Goal: Task Accomplishment & Management: Use online tool/utility

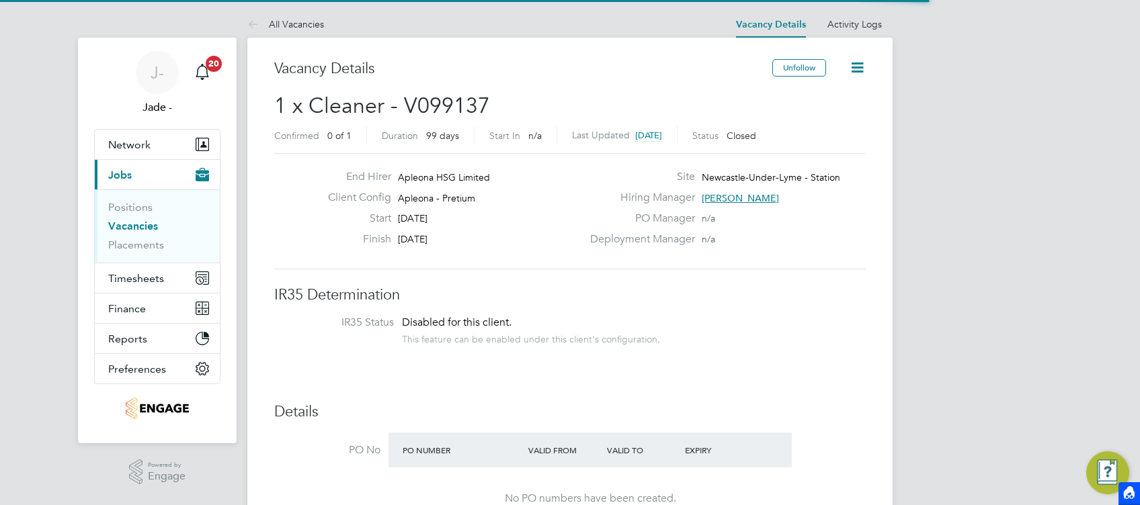
scroll to position [40, 118]
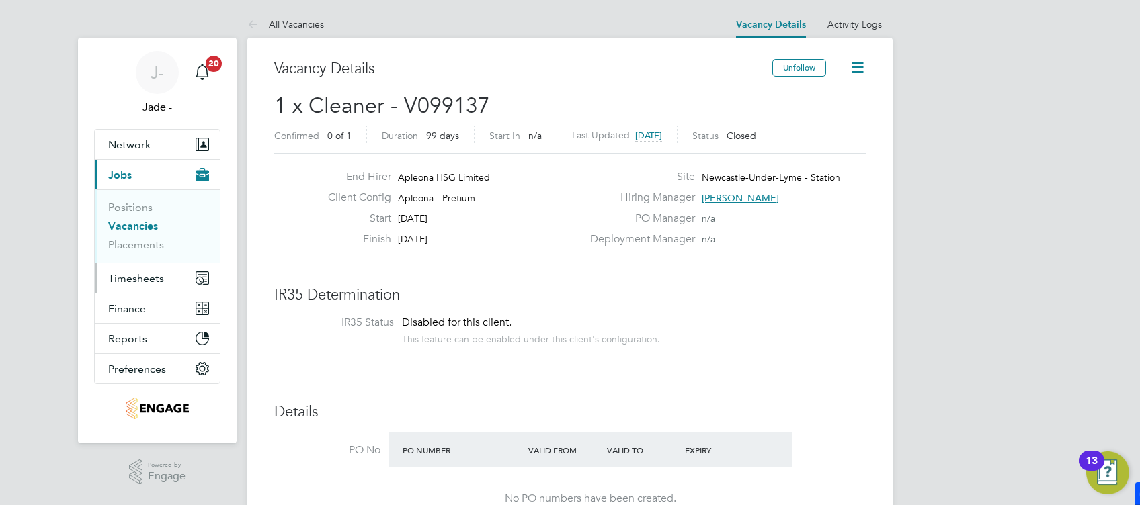
click at [131, 285] on button "Timesheets" at bounding box center [157, 278] width 125 height 30
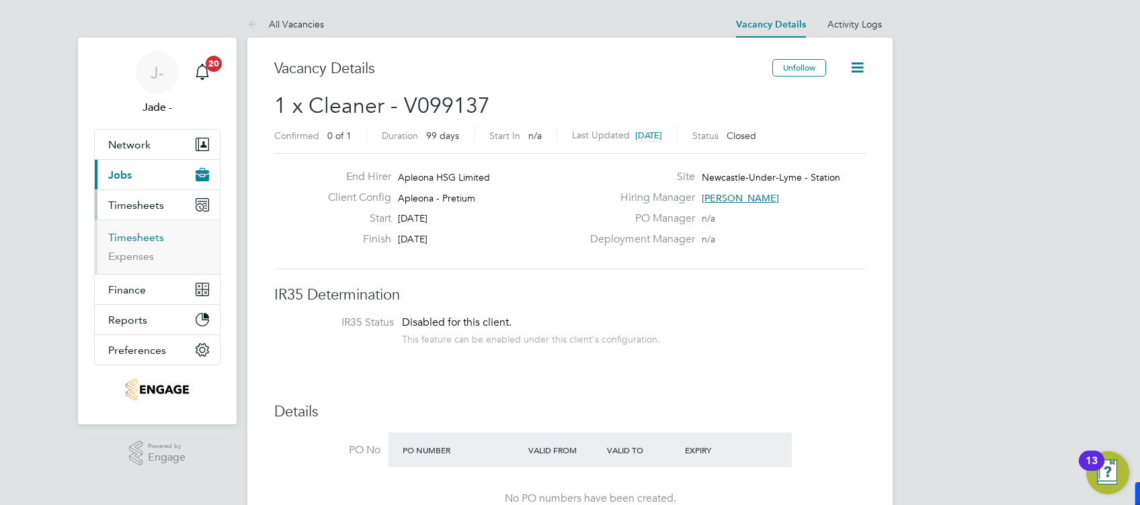
click at [122, 235] on link "Timesheets" at bounding box center [136, 237] width 56 height 13
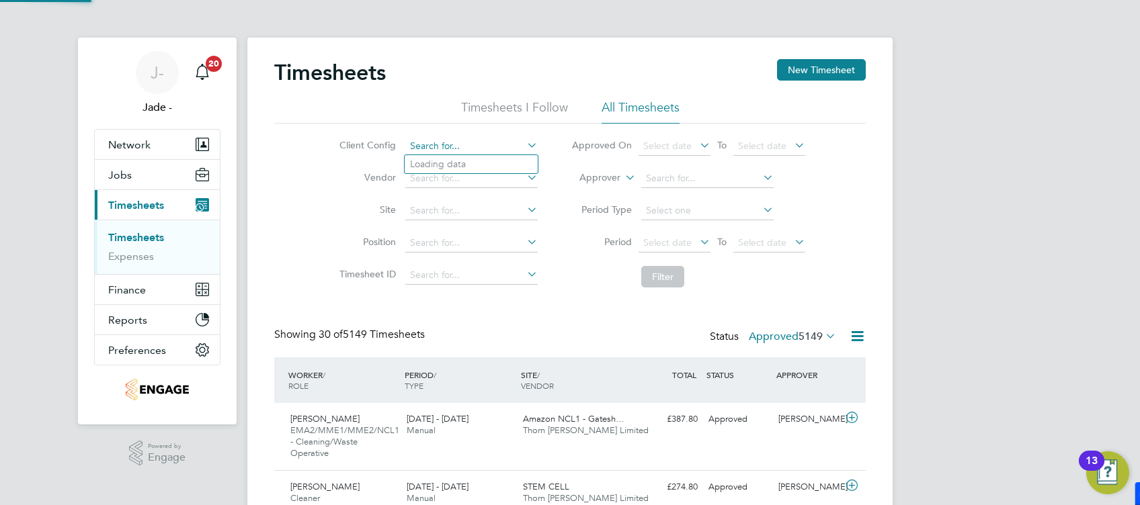
click at [458, 146] on input at bounding box center [471, 146] width 132 height 19
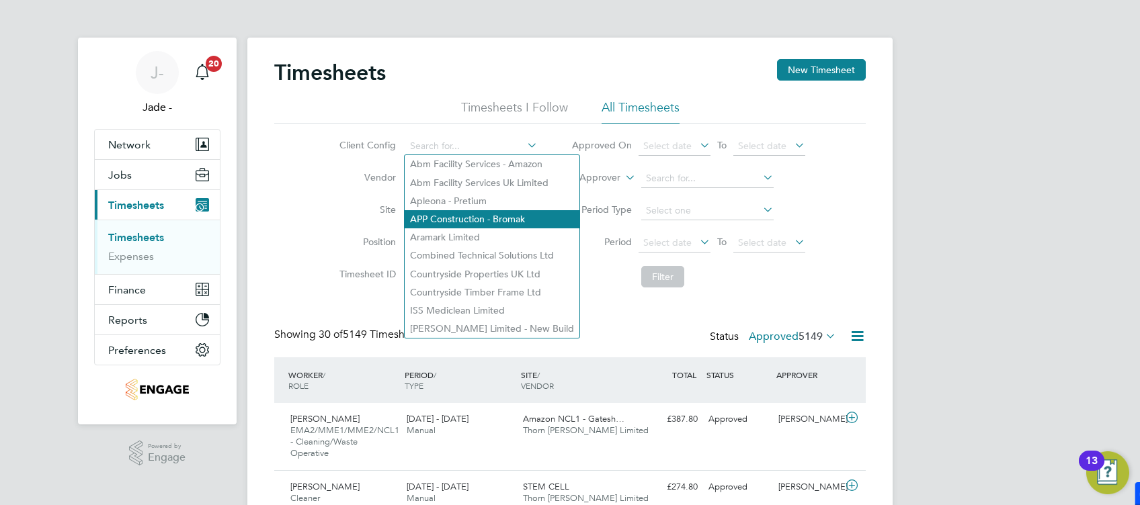
click at [485, 210] on li "APP Construction - Bromak" at bounding box center [492, 219] width 175 height 18
type input "APP Construction - Bromak"
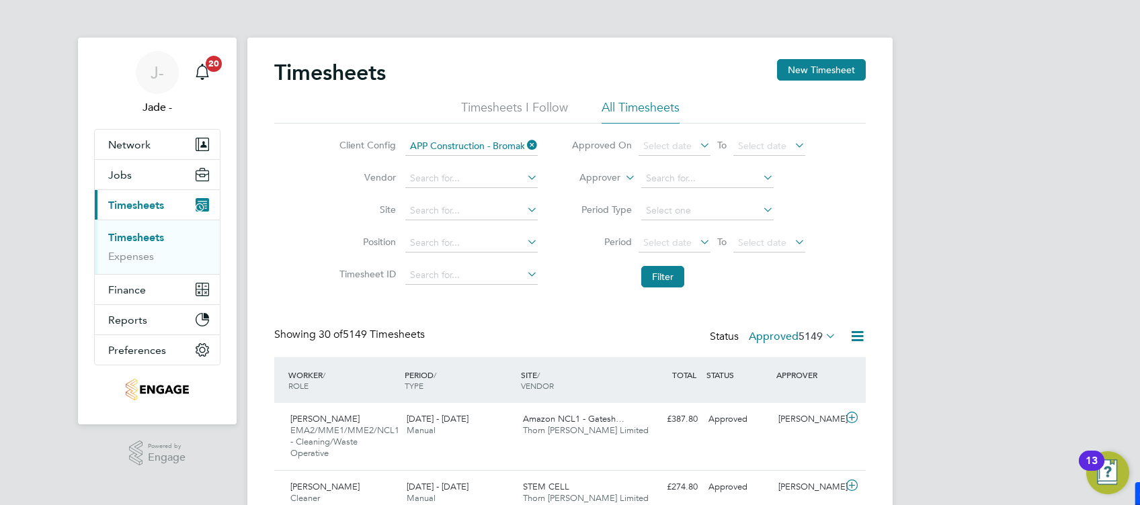
click at [524, 145] on icon at bounding box center [524, 145] width 0 height 19
click at [467, 148] on input at bounding box center [471, 146] width 132 height 19
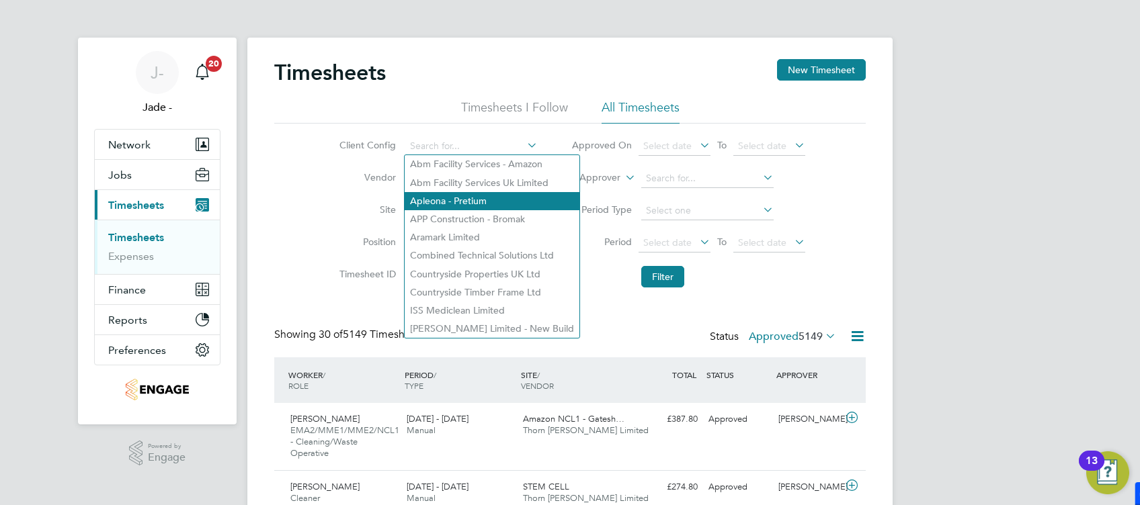
click at [446, 202] on li "Apleona - Pretium" at bounding box center [492, 201] width 175 height 18
type input "Apleona - Pretium"
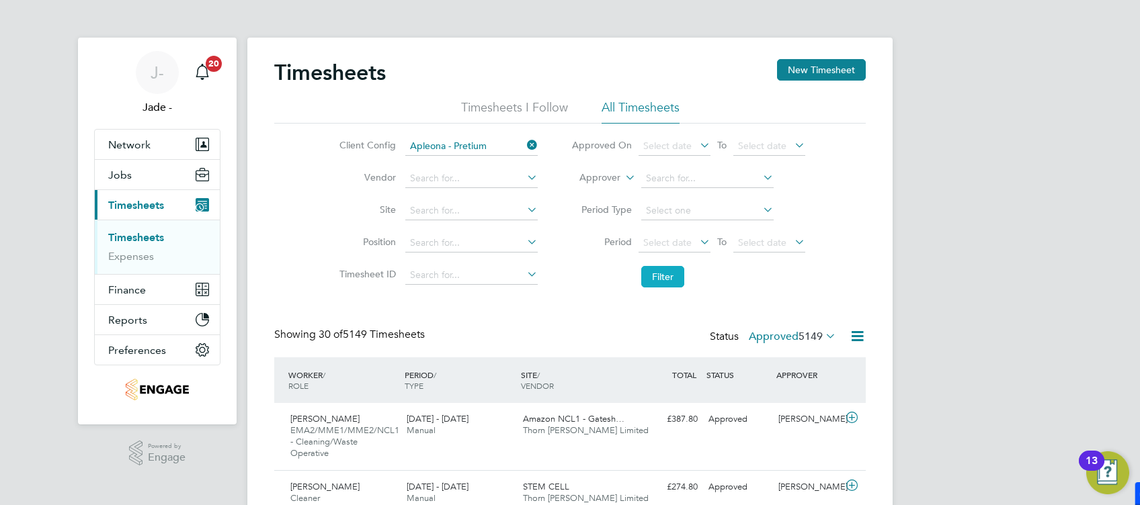
click at [670, 275] on button "Filter" at bounding box center [662, 277] width 43 height 22
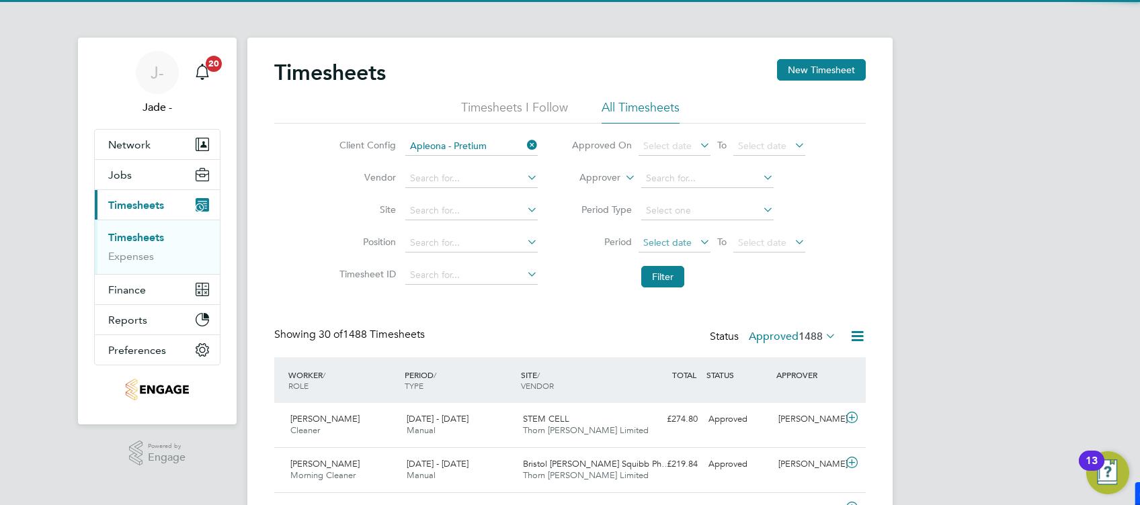
click at [669, 241] on span "Select date" at bounding box center [667, 243] width 48 height 12
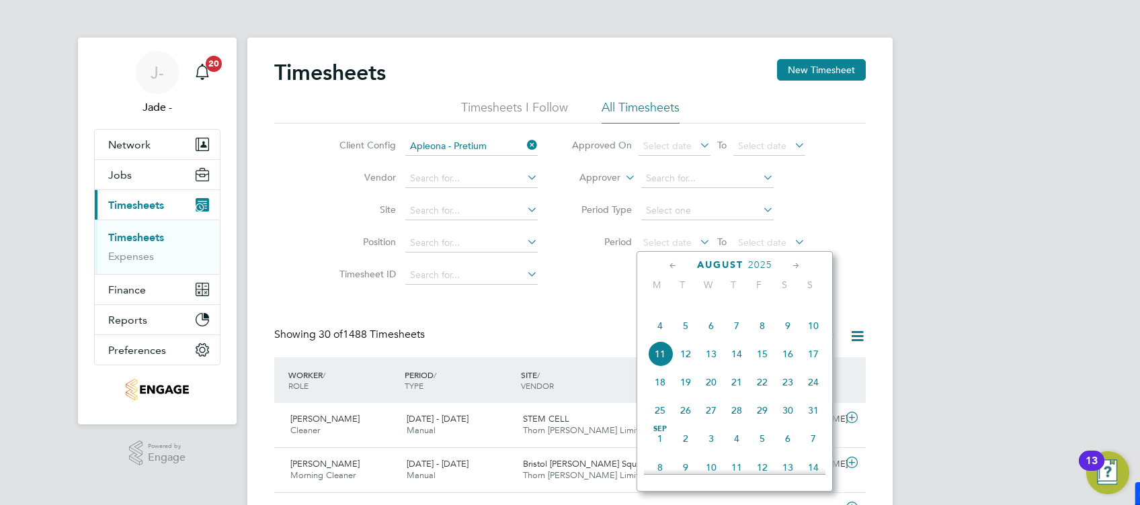
click at [786, 310] on span "2" at bounding box center [788, 297] width 26 height 26
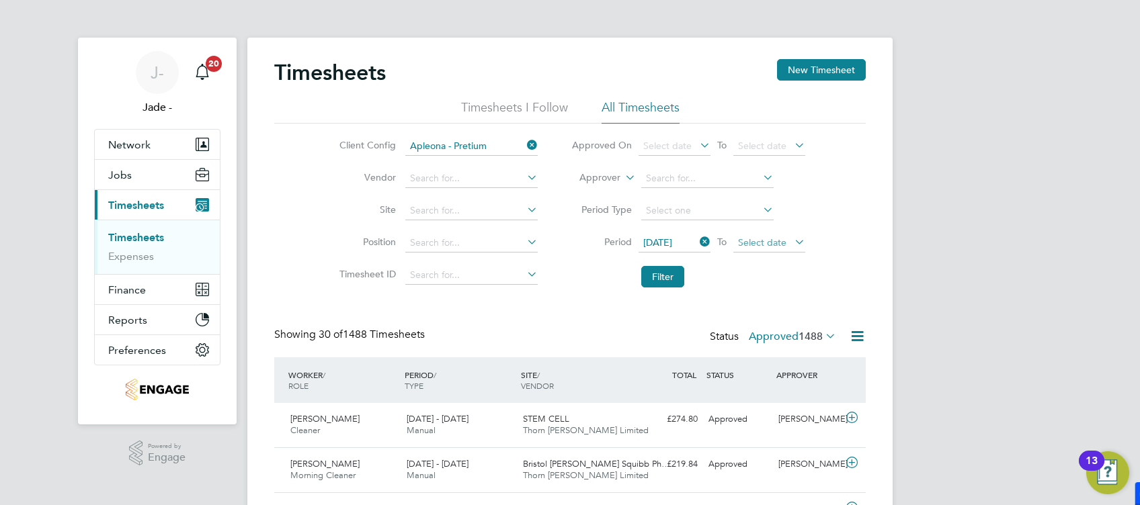
click at [777, 241] on span "Select date" at bounding box center [762, 243] width 48 height 12
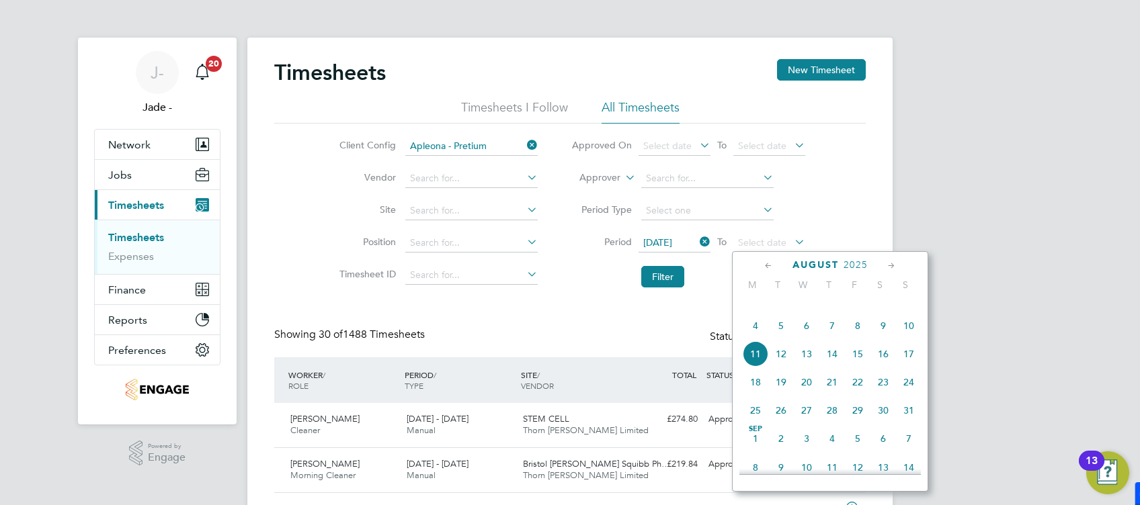
click at [880, 339] on span "9" at bounding box center [883, 326] width 26 height 26
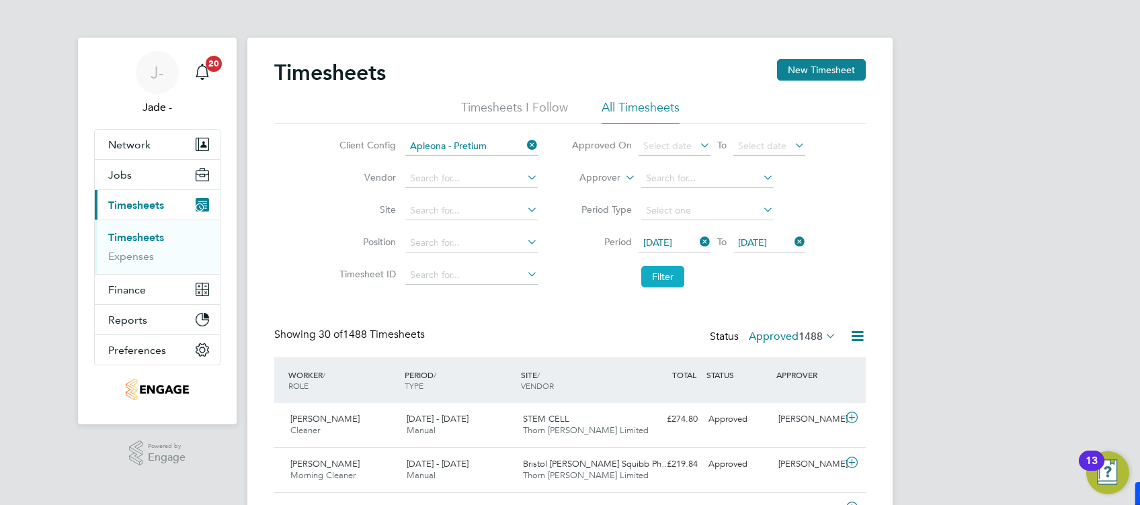
click at [668, 286] on button "Filter" at bounding box center [662, 277] width 43 height 22
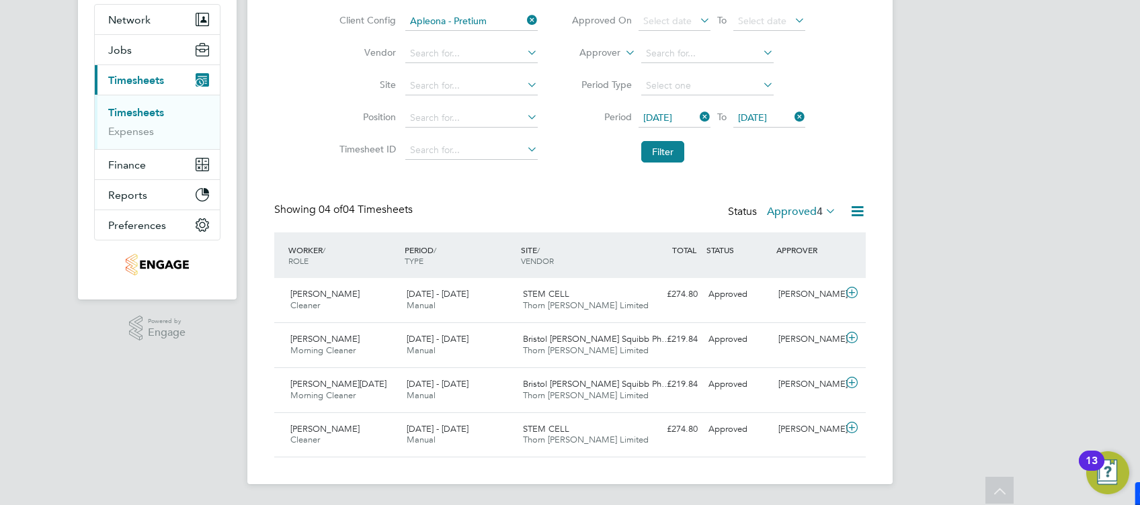
click at [779, 208] on label "Approved 4" at bounding box center [801, 211] width 69 height 13
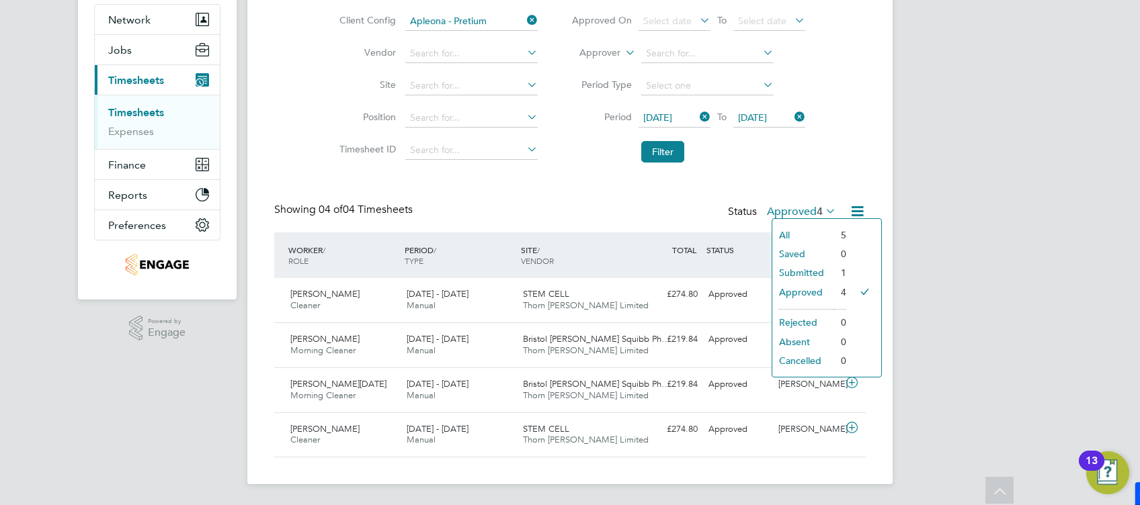
click at [777, 270] on li "Submitted" at bounding box center [803, 272] width 62 height 19
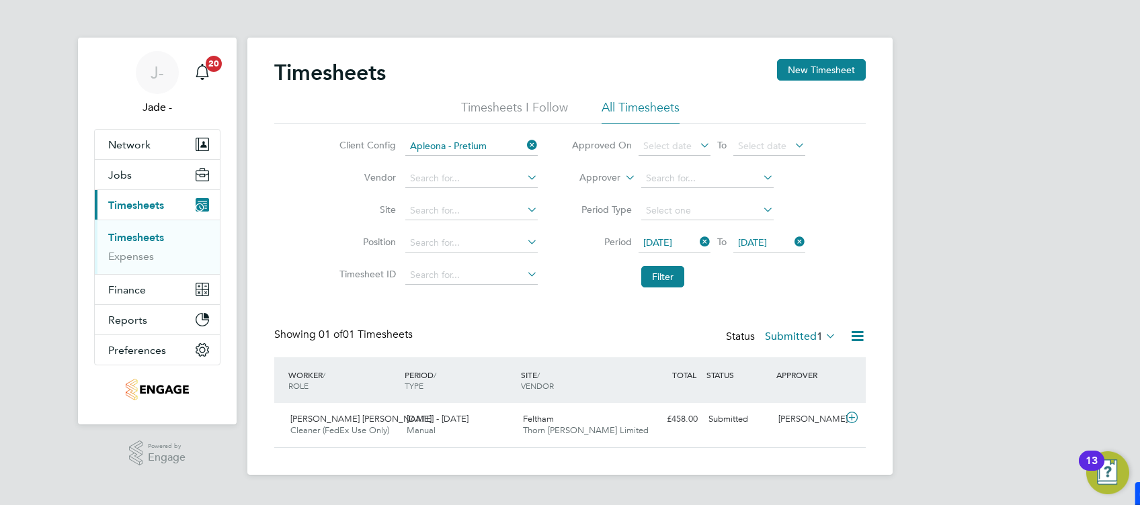
click at [806, 333] on label "Submitted 1" at bounding box center [800, 336] width 71 height 13
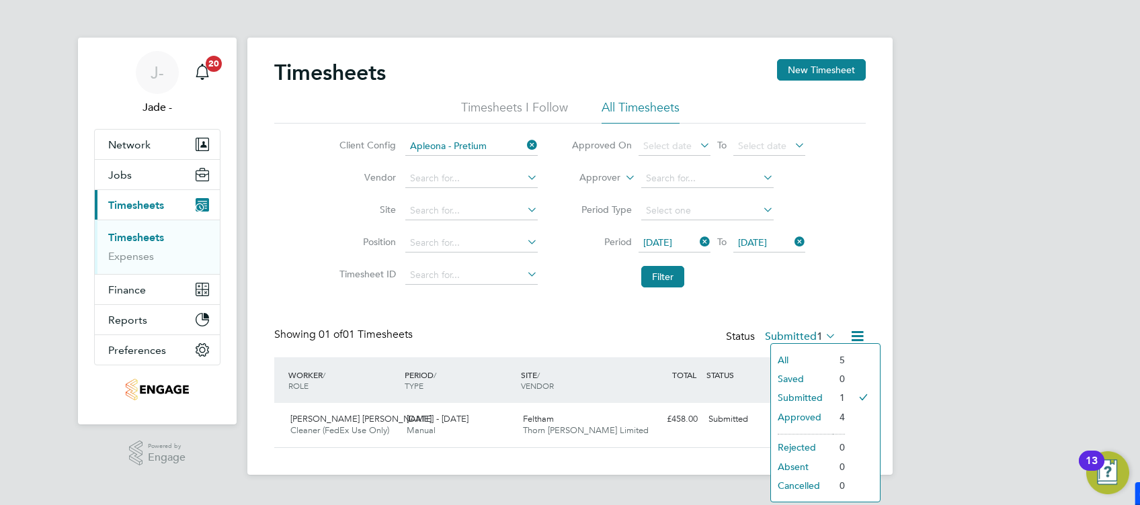
click at [804, 415] on li "Approved" at bounding box center [802, 417] width 62 height 19
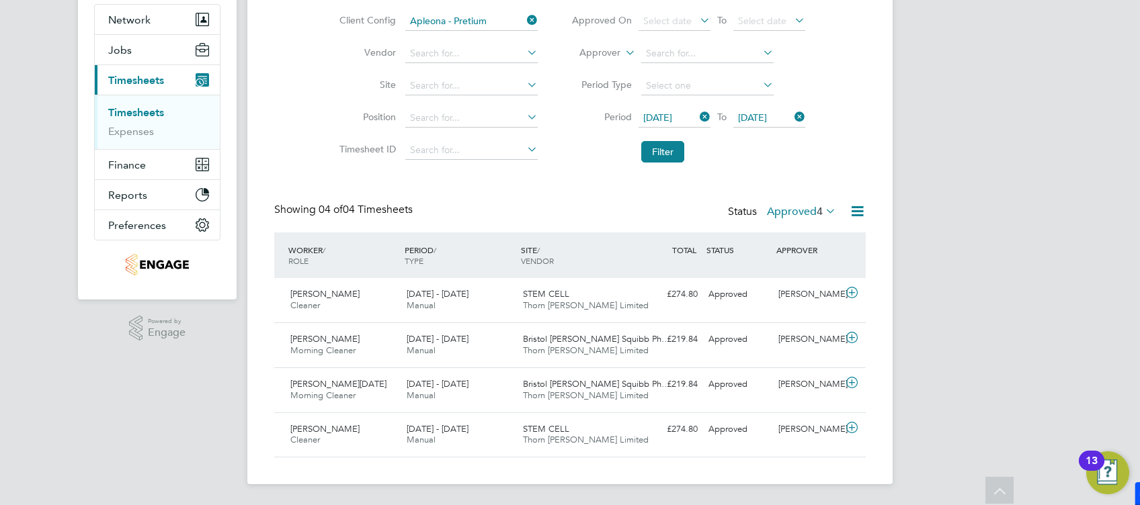
click at [855, 212] on icon at bounding box center [857, 211] width 17 height 17
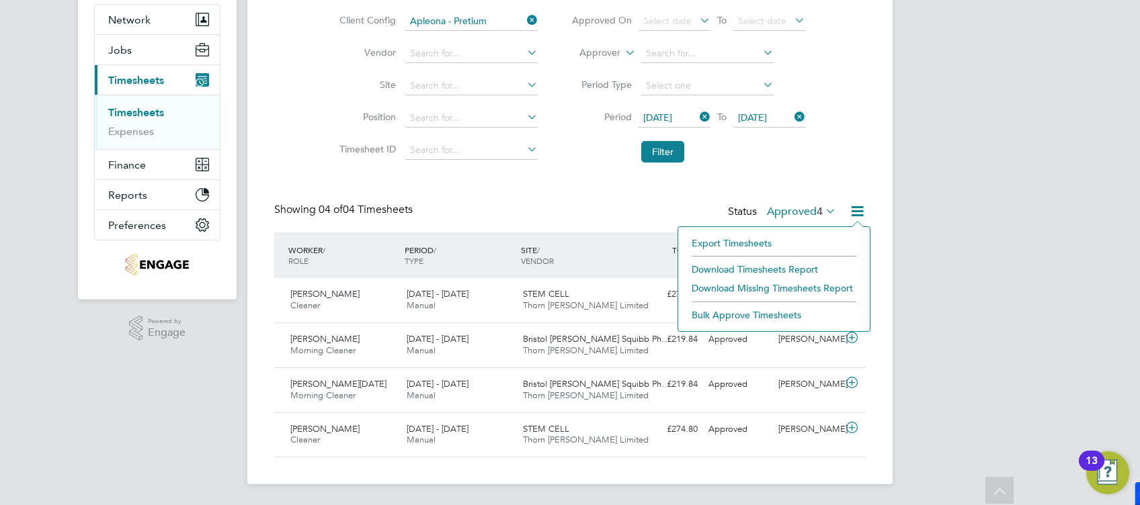
click at [779, 268] on li "Download Timesheets Report" at bounding box center [774, 269] width 178 height 19
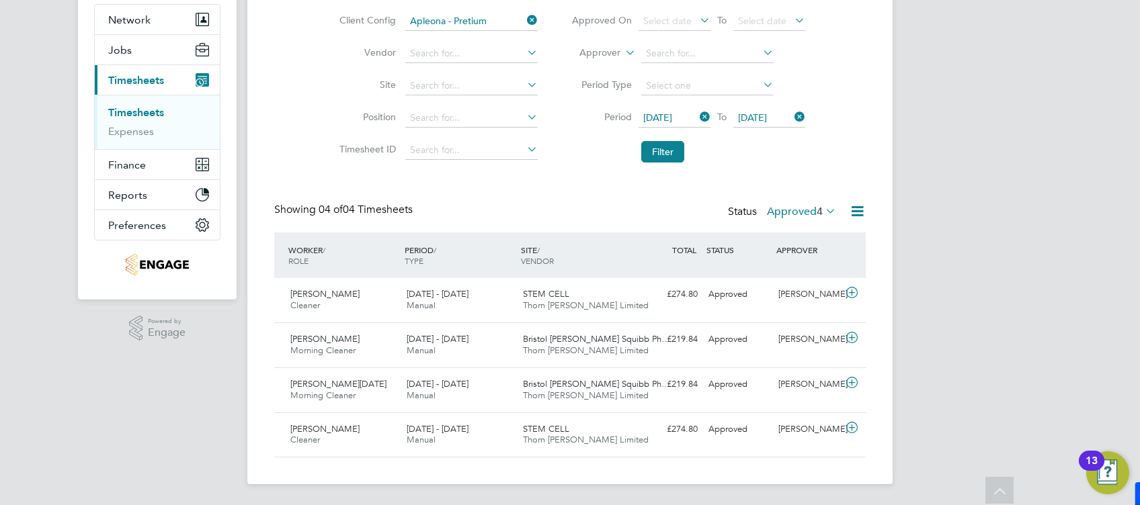
scroll to position [36, 0]
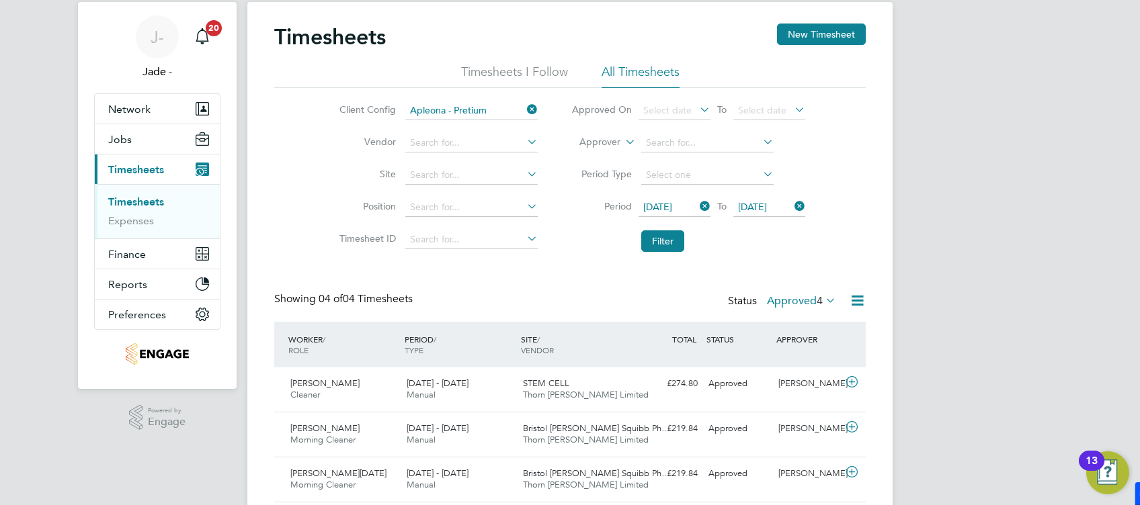
click at [819, 304] on span "4" at bounding box center [819, 300] width 6 height 13
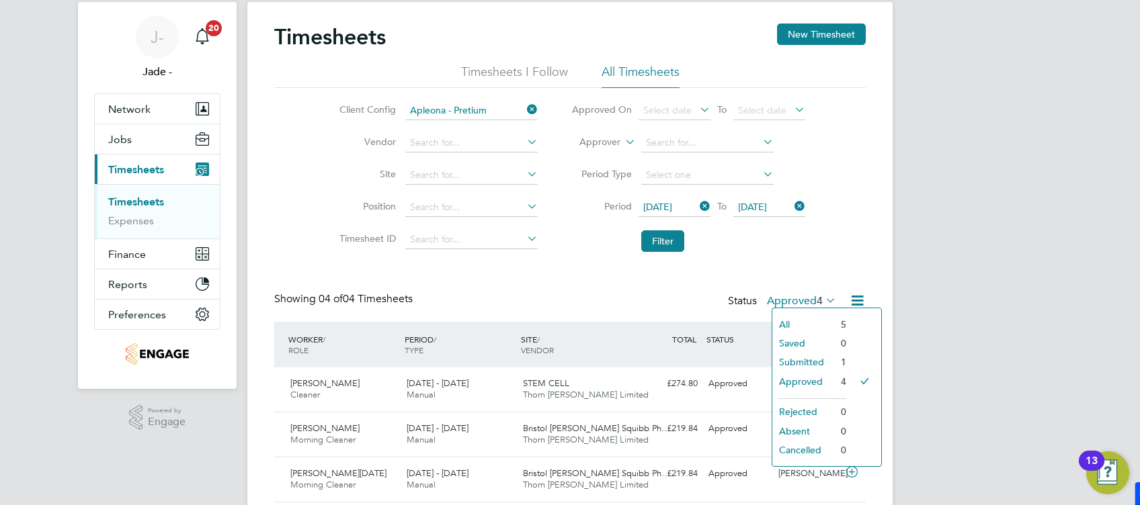
click at [524, 104] on icon at bounding box center [524, 109] width 0 height 19
click at [489, 108] on input at bounding box center [471, 110] width 132 height 19
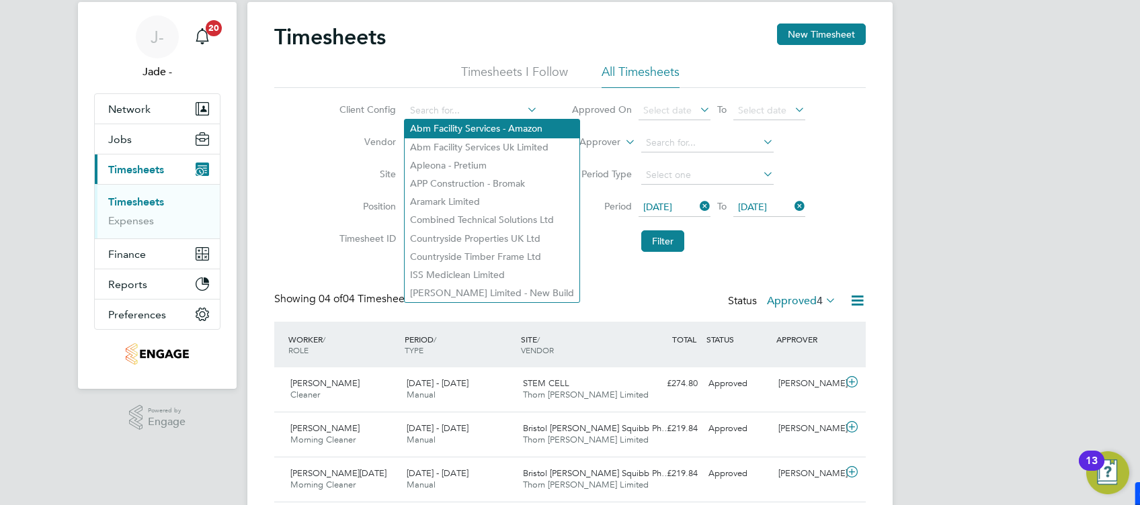
click at [480, 130] on li "Abm Facility Services - Amazon" at bounding box center [492, 129] width 175 height 18
type input "Abm Facility Services - Amazon"
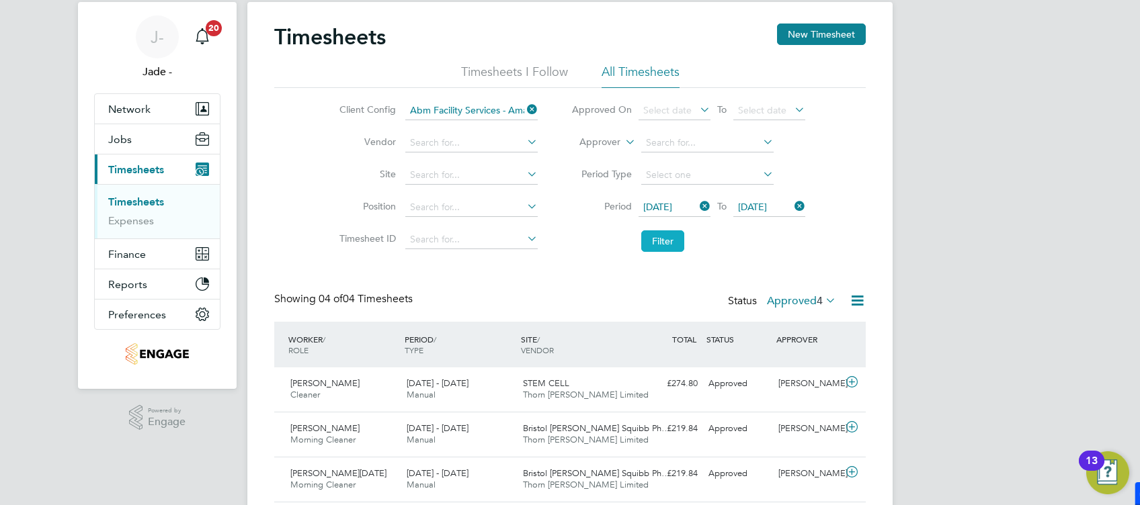
click at [661, 233] on button "Filter" at bounding box center [662, 241] width 43 height 22
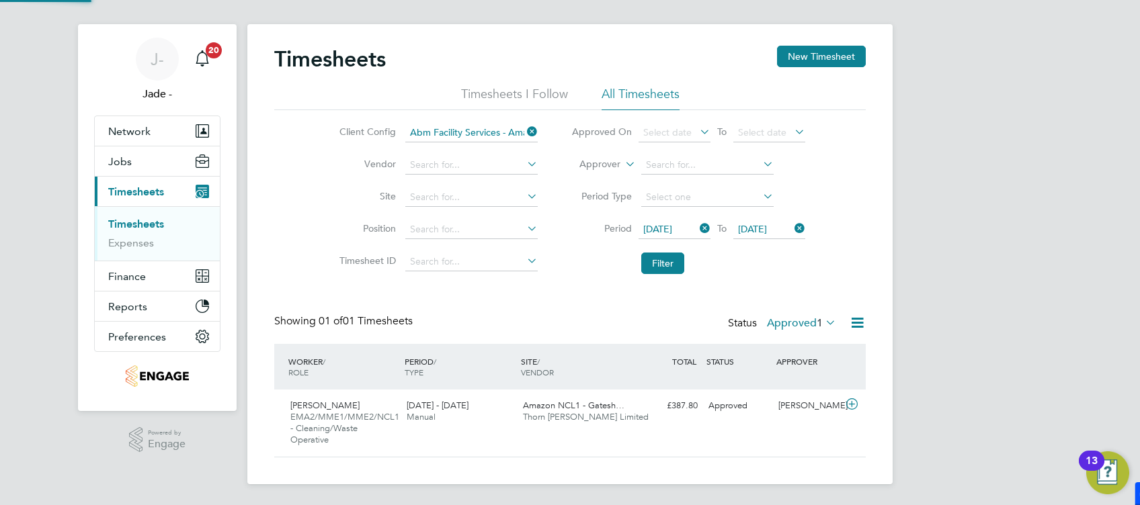
scroll to position [34, 116]
click at [786, 316] on label "Approved 1" at bounding box center [801, 322] width 69 height 13
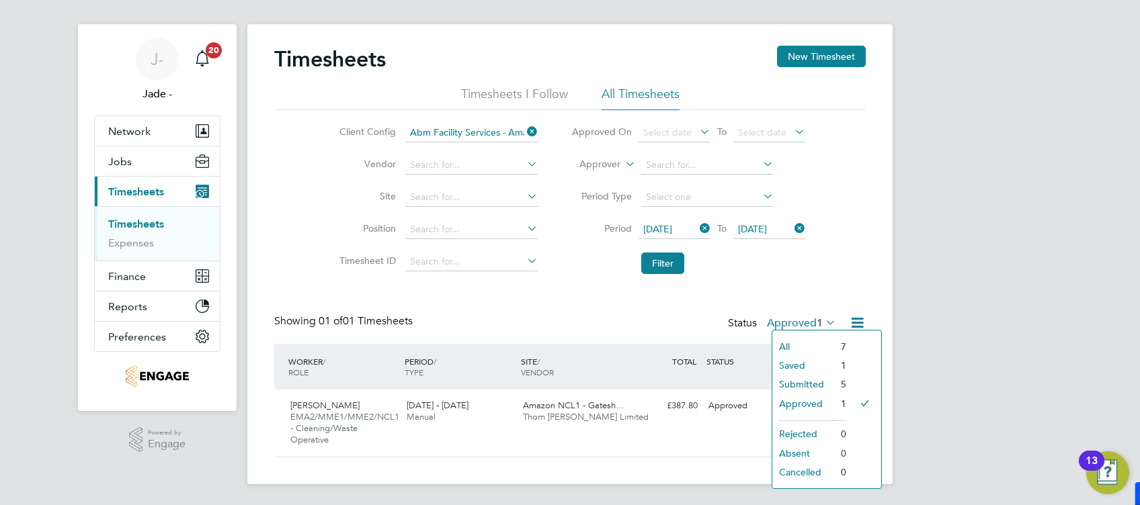
click at [801, 361] on li "Saved" at bounding box center [803, 365] width 62 height 19
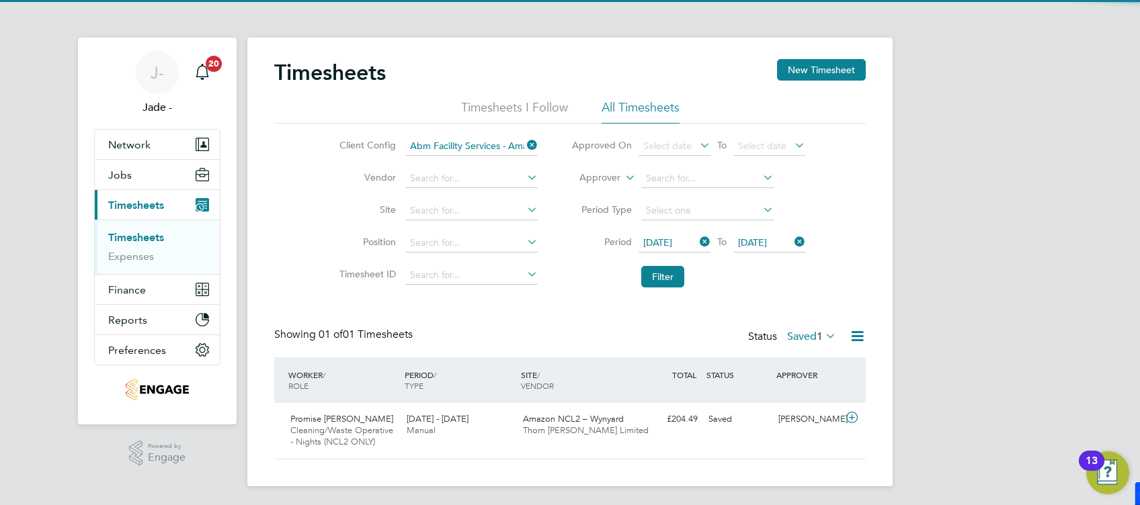
scroll to position [0, 0]
